Goal: Task Accomplishment & Management: Manage account settings

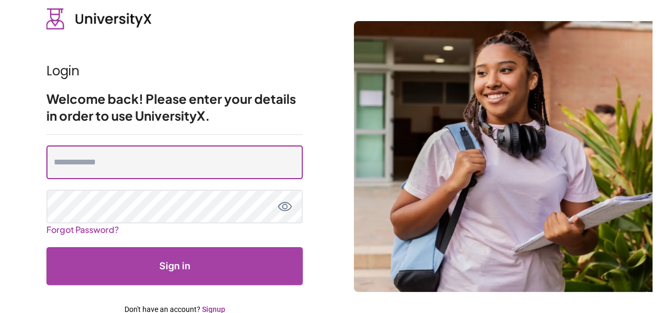
type input "**********"
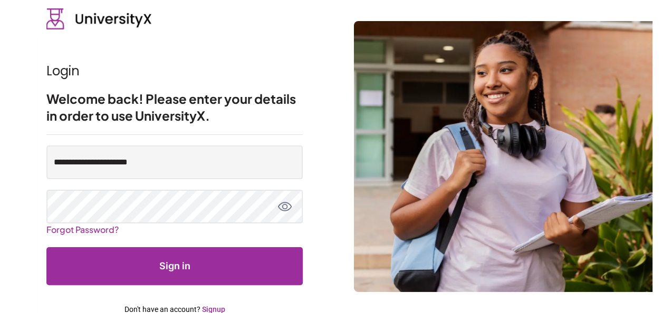
click at [170, 266] on button "Sign in" at bounding box center [174, 266] width 256 height 38
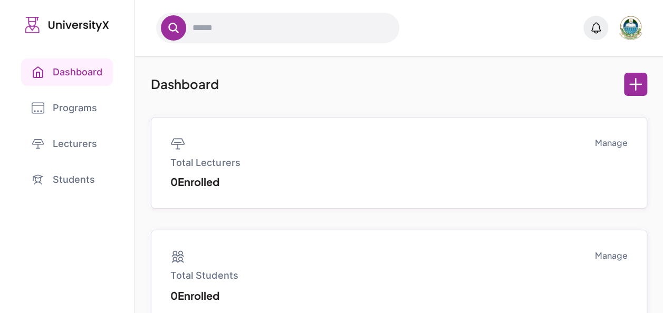
click at [78, 101] on link "Programs" at bounding box center [67, 107] width 92 height 27
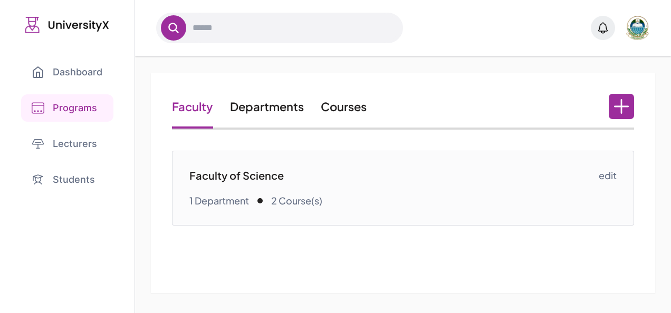
click at [349, 104] on link "Courses" at bounding box center [344, 106] width 46 height 15
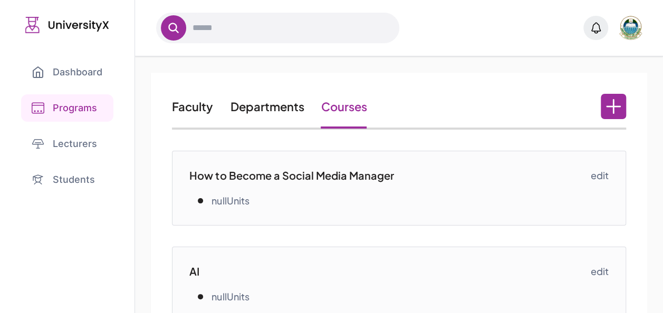
click at [600, 175] on link "edit" at bounding box center [600, 175] width 18 height 15
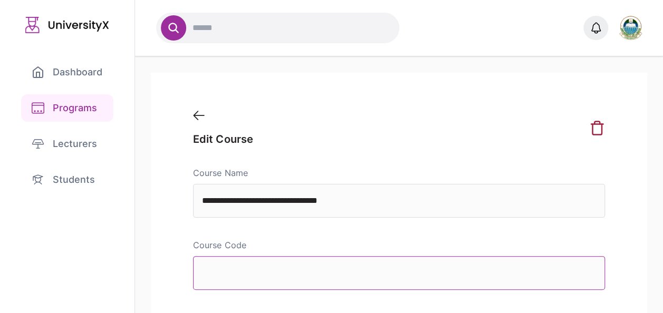
click at [227, 279] on input "Course Code" at bounding box center [398, 273] width 411 height 34
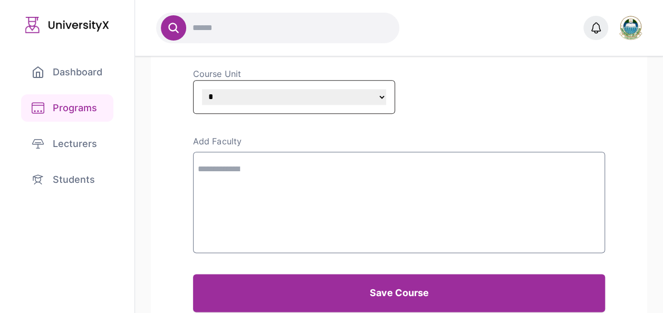
scroll to position [607, 0]
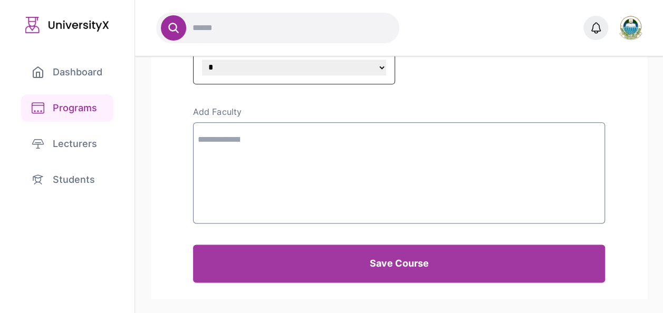
type input "*******"
click at [383, 254] on button "Save Course" at bounding box center [398, 264] width 411 height 38
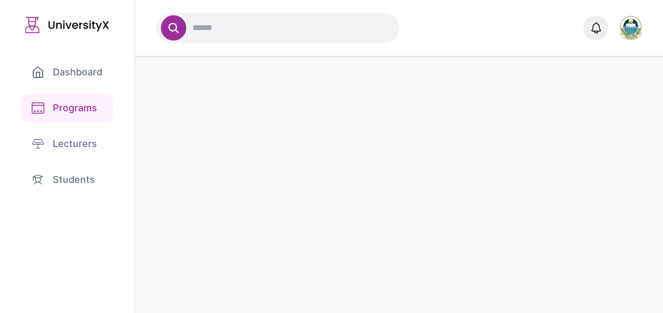
scroll to position [0, 0]
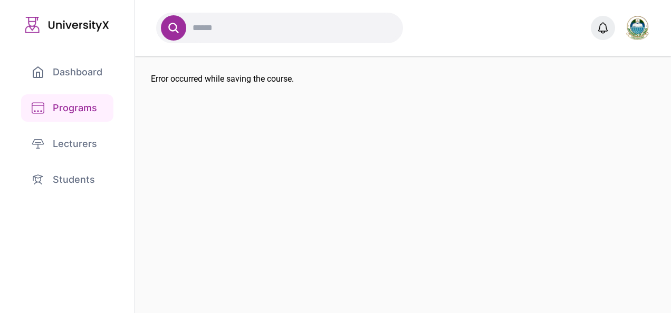
click at [72, 105] on link "Programs" at bounding box center [67, 107] width 92 height 27
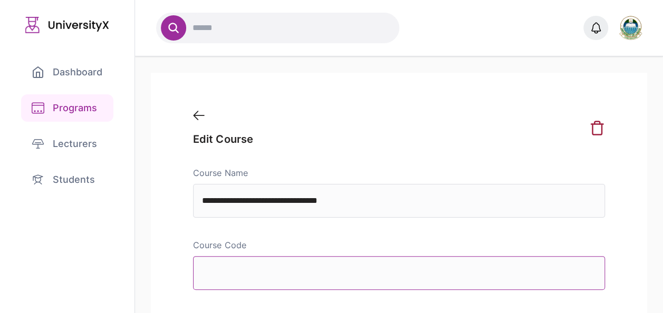
click at [245, 279] on input "Course Code" at bounding box center [398, 273] width 411 height 34
type input "*******"
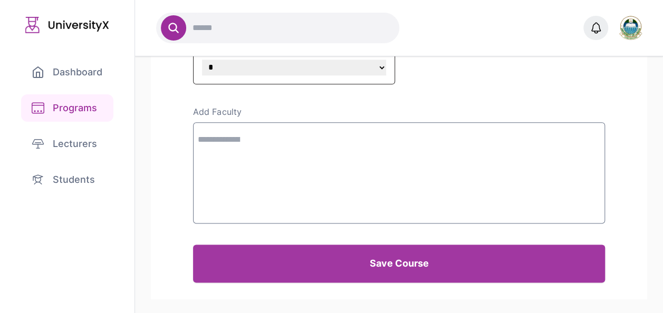
click at [436, 261] on button "Save Course" at bounding box center [398, 264] width 411 height 38
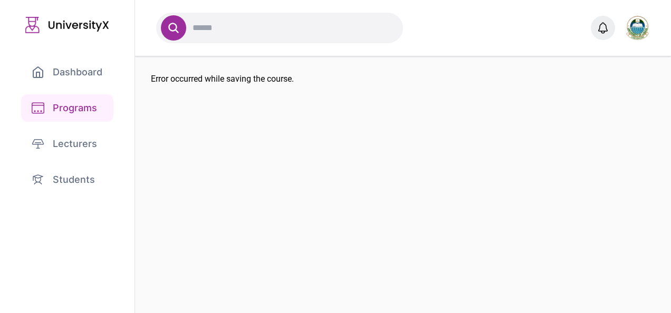
click at [388, 185] on div "Error occurred while saving the course." at bounding box center [403, 184] width 536 height 257
click at [76, 114] on link "Programs" at bounding box center [67, 107] width 92 height 27
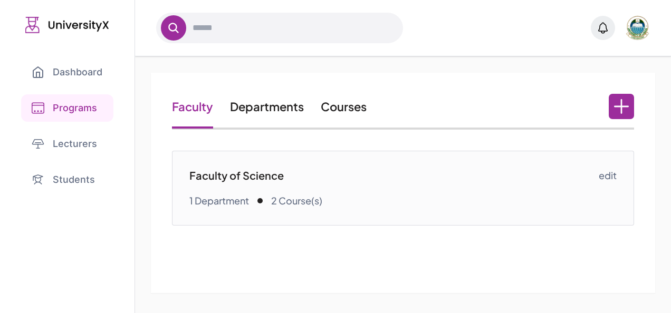
click at [344, 108] on link "Courses" at bounding box center [344, 106] width 46 height 15
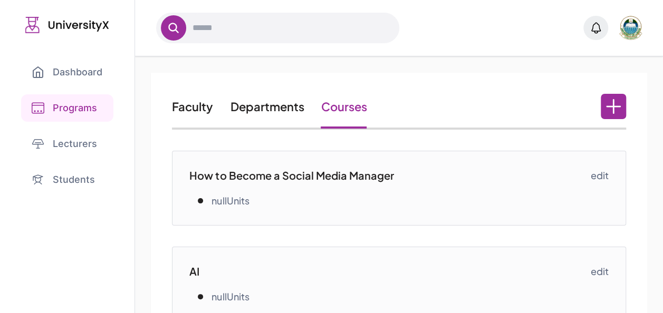
click at [319, 54] on div at bounding box center [399, 28] width 528 height 56
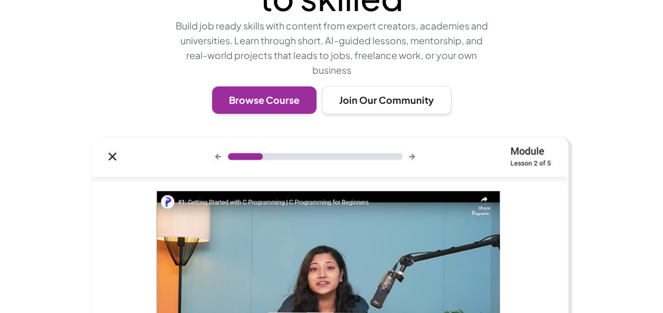
scroll to position [197, 0]
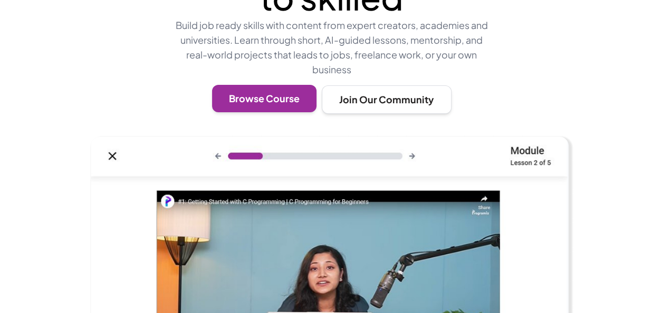
click at [273, 112] on button "Browse Course" at bounding box center [264, 98] width 104 height 27
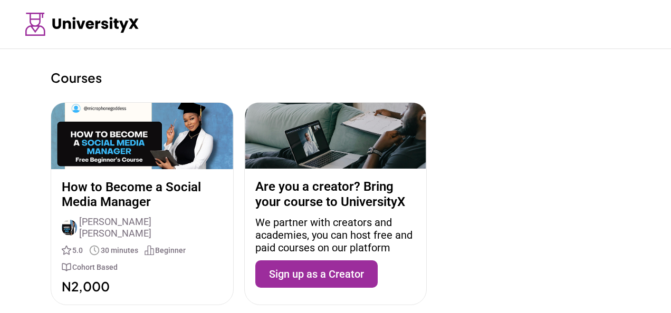
click at [113, 190] on p "How to Become a Social Media Manager" at bounding box center [142, 195] width 161 height 31
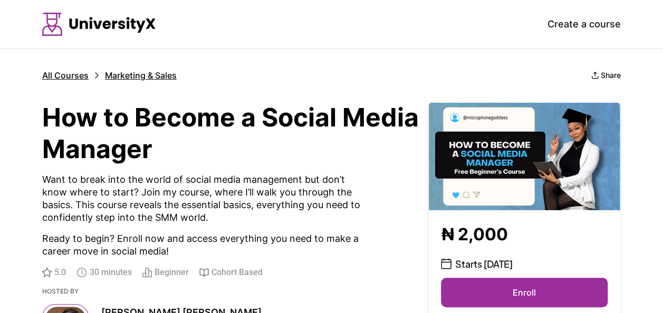
click at [535, 298] on button "Enroll" at bounding box center [524, 293] width 167 height 30
click at [527, 290] on button "Enroll" at bounding box center [524, 293] width 167 height 30
